Goal: Task Accomplishment & Management: Manage account settings

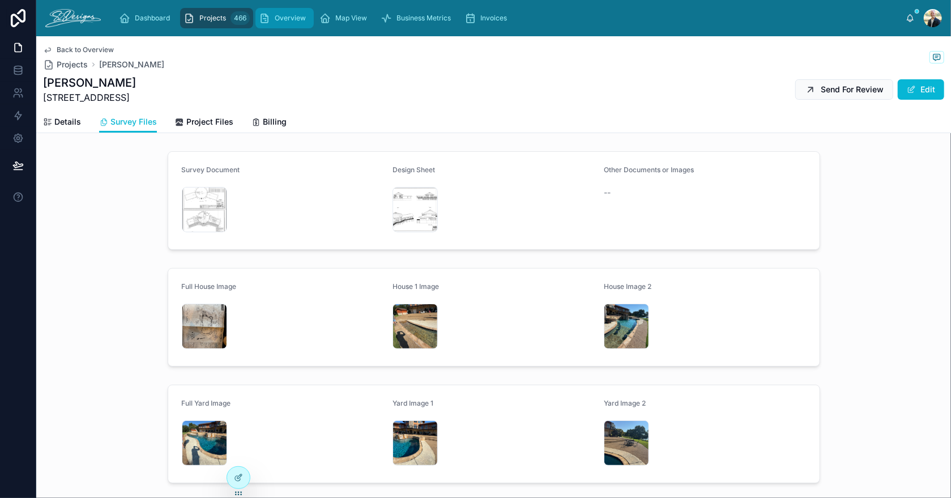
click at [275, 14] on span "Overview" at bounding box center [290, 18] width 31 height 9
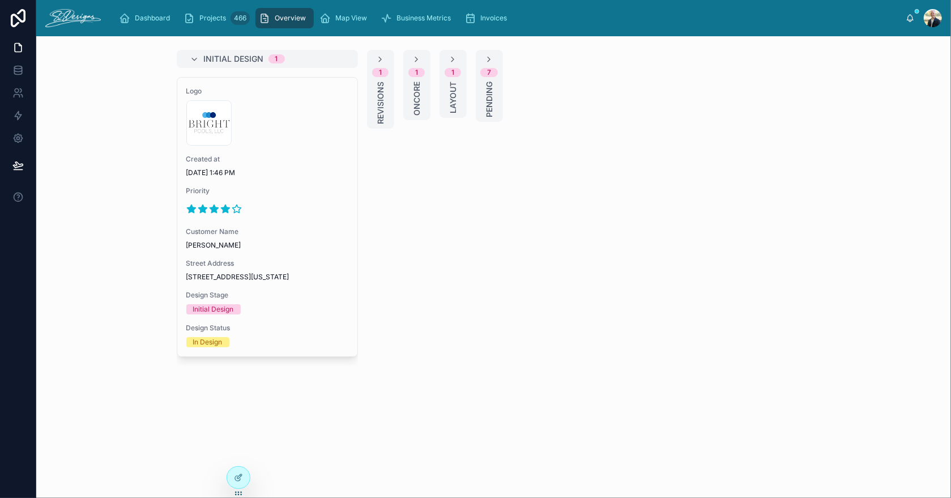
click at [452, 98] on span "Layout" at bounding box center [453, 98] width 11 height 32
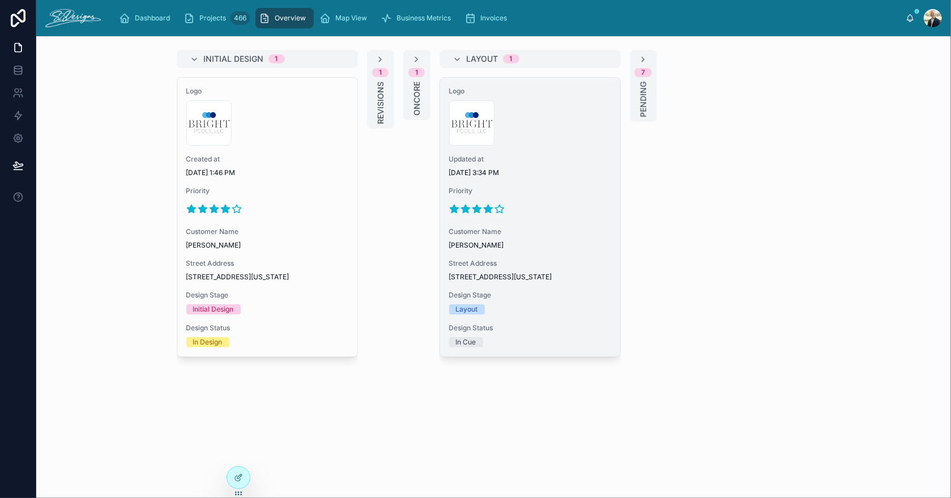
click at [555, 208] on div at bounding box center [530, 209] width 162 height 18
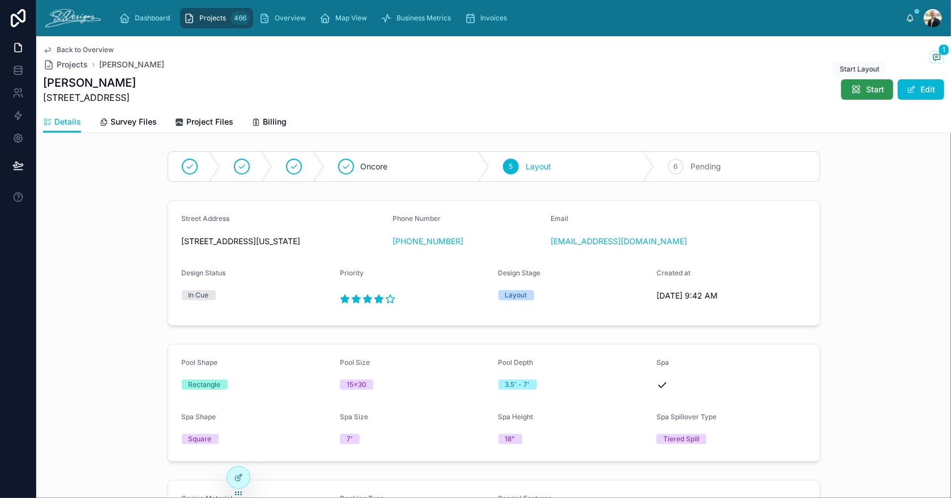
click at [847, 81] on button "Start" at bounding box center [867, 89] width 52 height 20
click at [910, 91] on button "Edit" at bounding box center [921, 89] width 46 height 20
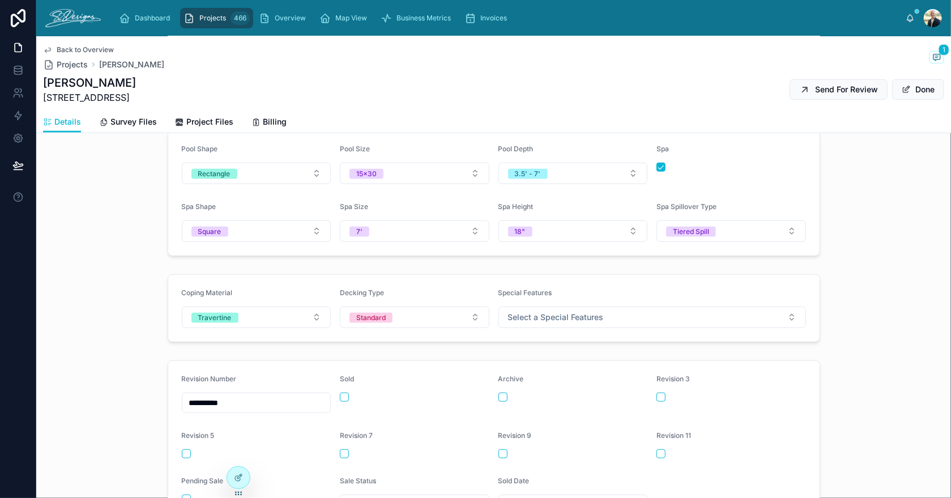
scroll to position [417, 0]
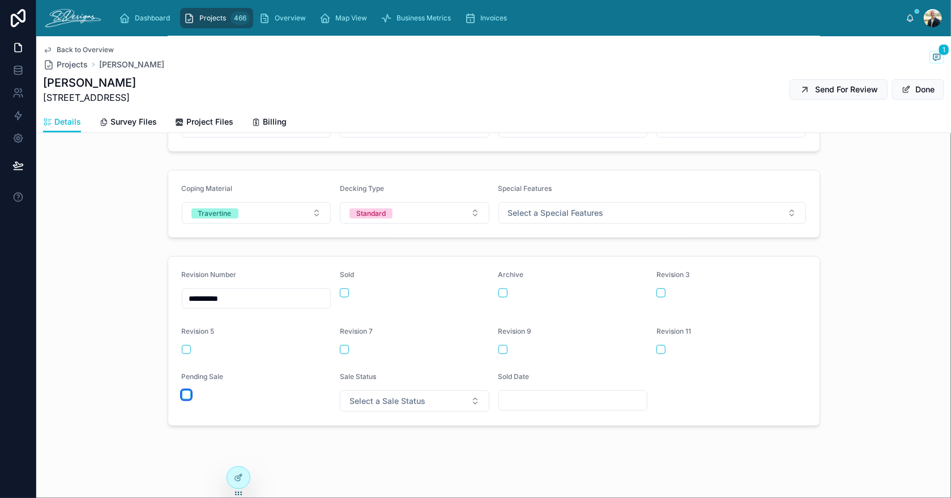
click at [182, 393] on button "button" at bounding box center [186, 394] width 9 height 9
click at [382, 399] on span "Select a Sale Status" at bounding box center [388, 400] width 76 height 11
click at [390, 325] on div "Pending" at bounding box center [410, 321] width 144 height 17
click at [277, 434] on div "**********" at bounding box center [493, 61] width 915 height 884
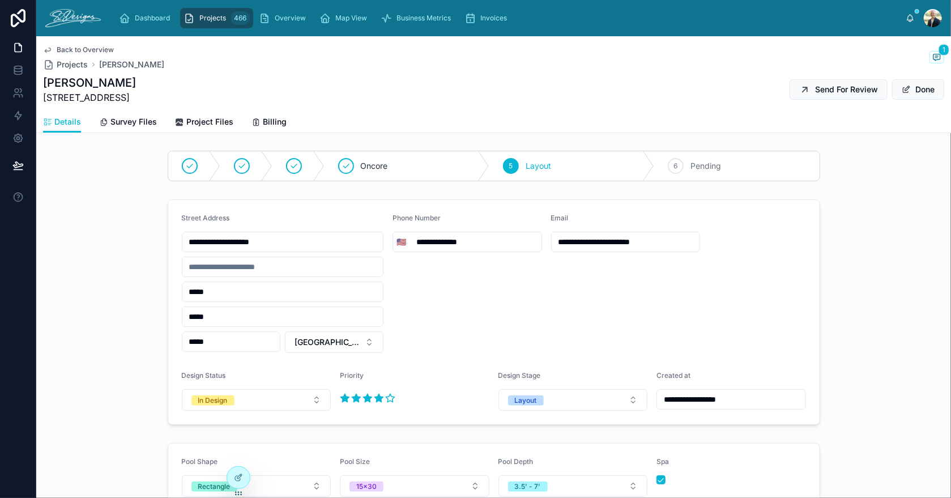
scroll to position [0, 0]
click at [932, 55] on icon at bounding box center [936, 57] width 9 height 9
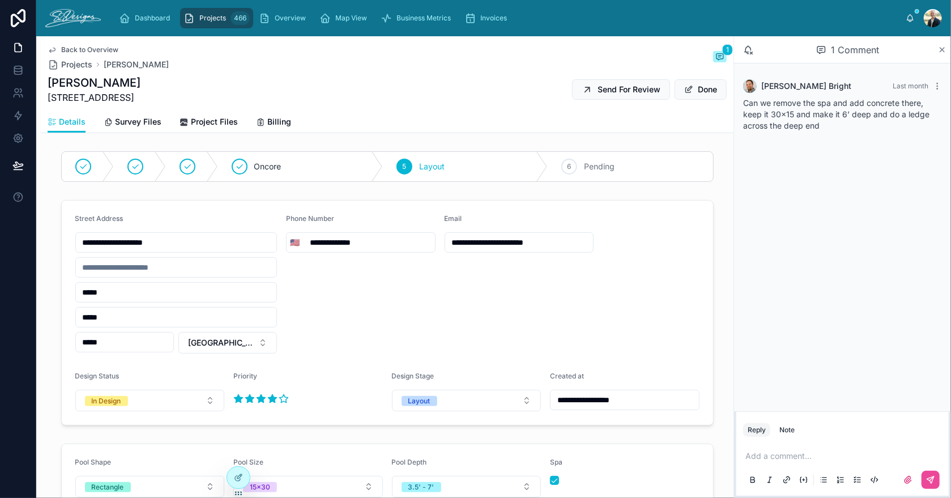
click at [941, 49] on icon at bounding box center [942, 49] width 8 height 9
